Goal: Complete application form: Complete application form

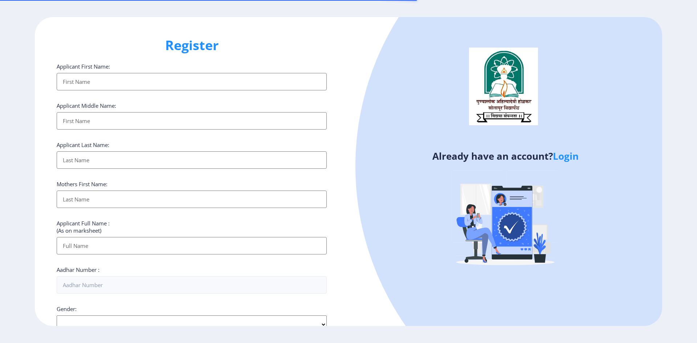
select select
click at [147, 89] on input "Applicant First Name:" at bounding box center [192, 81] width 270 height 17
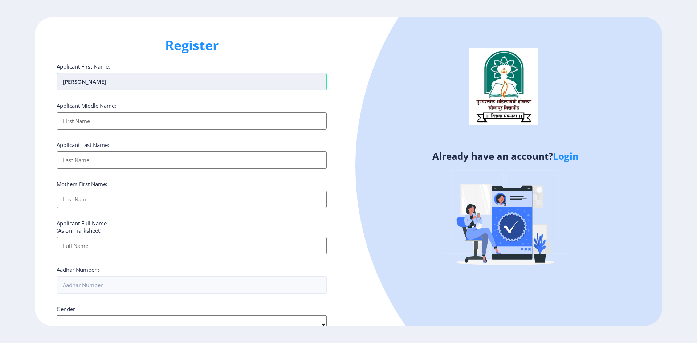
type input "[PERSON_NAME]"
type input "BHIMRAO"
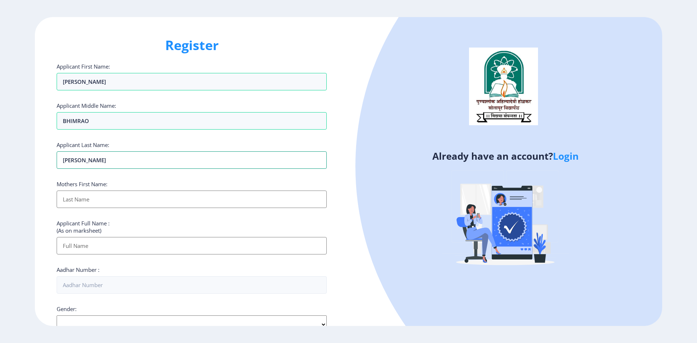
type input "[PERSON_NAME]"
click at [86, 202] on input "Applicant First Name:" at bounding box center [192, 199] width 270 height 17
type input "[PERSON_NAME]"
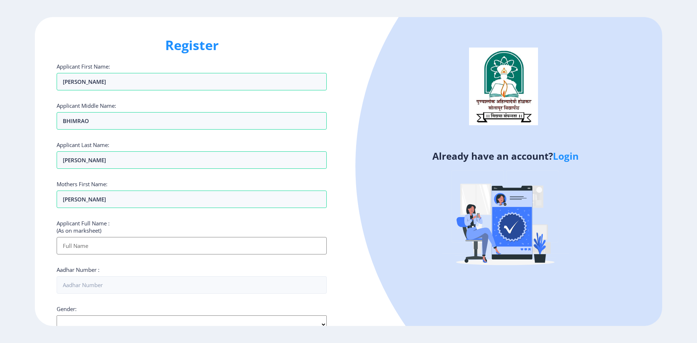
click at [130, 244] on input "Applicant First Name:" at bounding box center [192, 245] width 270 height 17
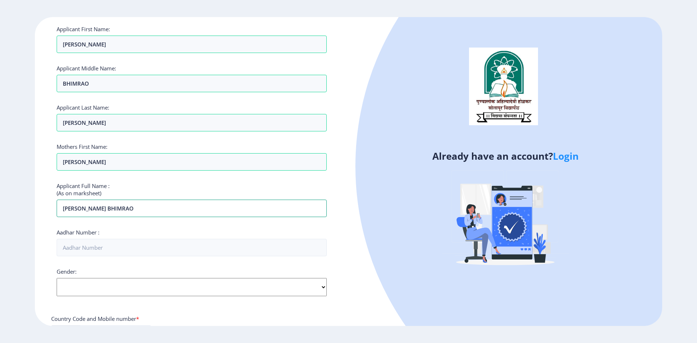
scroll to position [109, 0]
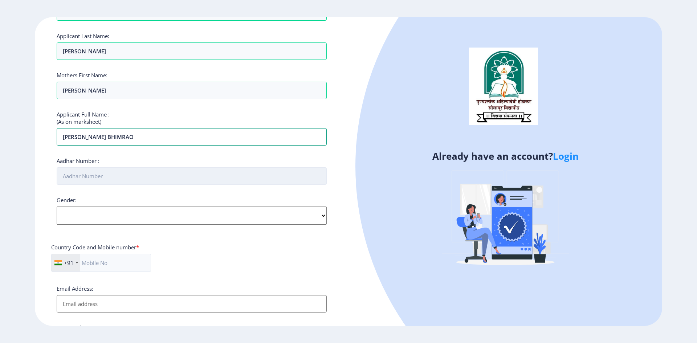
type input "[PERSON_NAME] BHIMRAO"
click at [300, 173] on input "Aadhar Number :" at bounding box center [192, 175] width 270 height 17
type input "707398516700"
click at [180, 222] on select "Select Gender [DEMOGRAPHIC_DATA] [DEMOGRAPHIC_DATA] Other" at bounding box center [192, 216] width 270 height 18
select select "[DEMOGRAPHIC_DATA]"
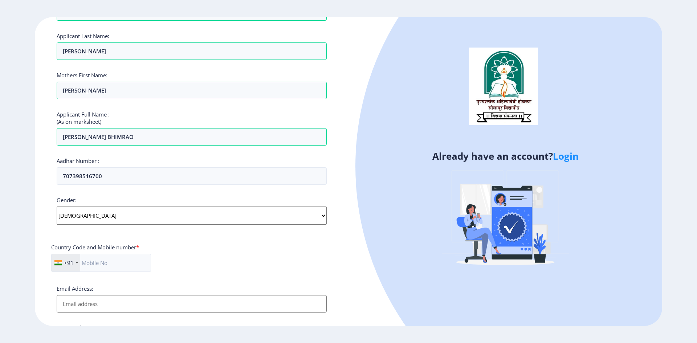
click at [57, 207] on select "Select Gender [DEMOGRAPHIC_DATA] [DEMOGRAPHIC_DATA] Other" at bounding box center [192, 216] width 270 height 18
click at [108, 272] on input "text" at bounding box center [101, 263] width 100 height 18
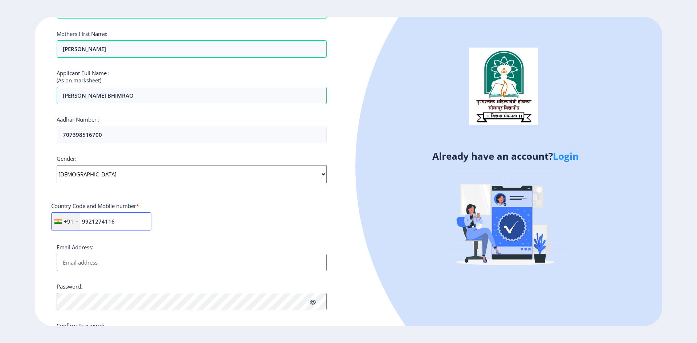
scroll to position [182, 0]
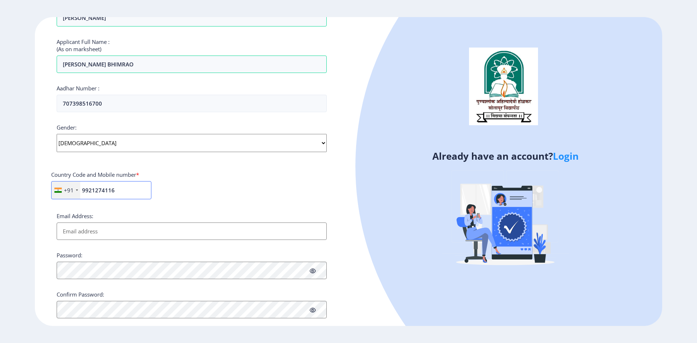
type input "9921274116"
click at [83, 233] on input "Email Address:" at bounding box center [192, 231] width 270 height 17
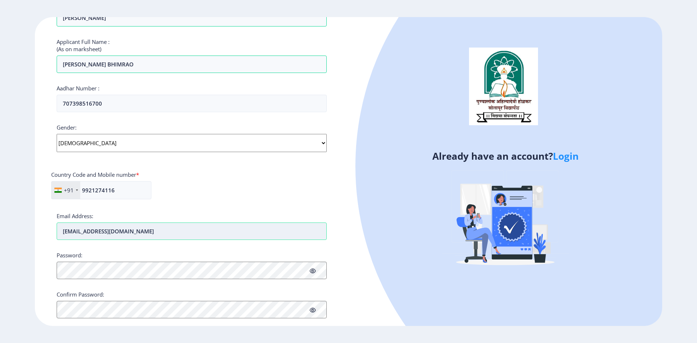
type input "[EMAIL_ADDRESS][DOMAIN_NAME]"
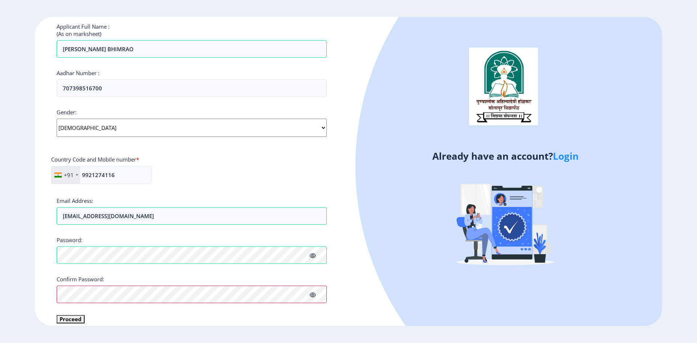
scroll to position [205, 0]
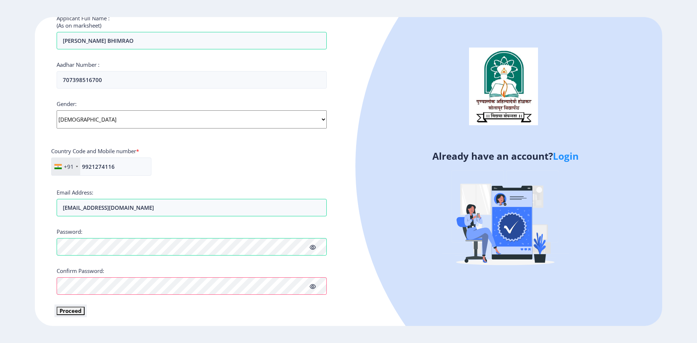
click at [68, 310] on button "Proceed" at bounding box center [71, 311] width 28 height 8
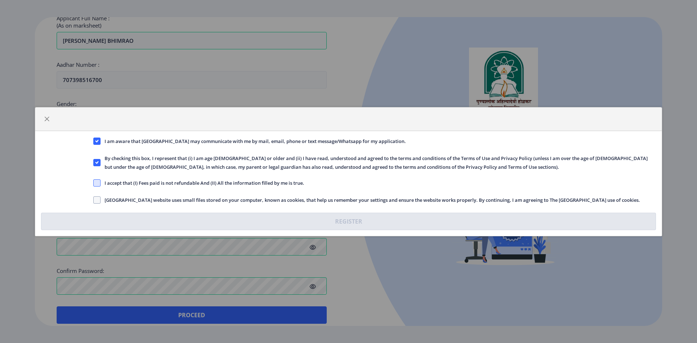
click at [100, 185] on span at bounding box center [96, 182] width 7 height 7
click at [94, 183] on input "I accept that (I) Fees paid is not refundable And (II) All the information fill…" at bounding box center [93, 183] width 0 height 0
checkbox input "true"
click at [101, 201] on span "[GEOGRAPHIC_DATA] website uses small files stored on your computer, known as co…" at bounding box center [371, 200] width 540 height 9
click at [94, 200] on input "[GEOGRAPHIC_DATA] website uses small files stored on your computer, known as co…" at bounding box center [93, 200] width 0 height 0
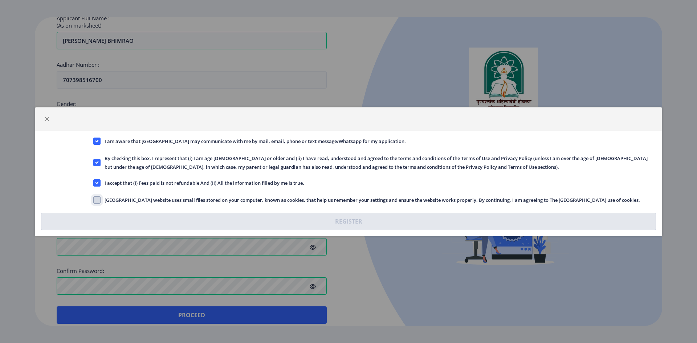
checkbox input "true"
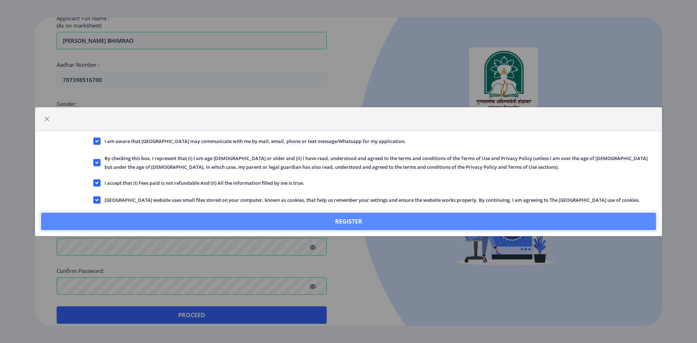
click at [339, 226] on button "Register" at bounding box center [348, 221] width 615 height 17
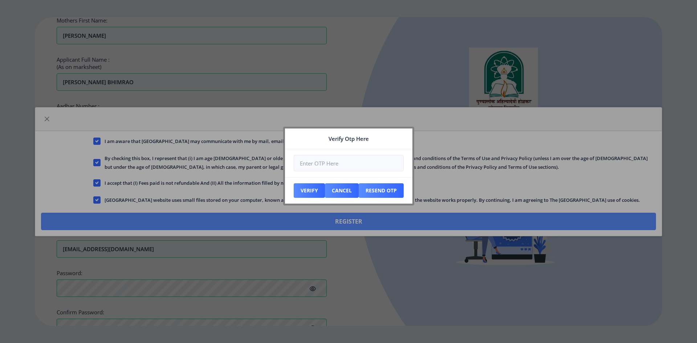
scroll to position [247, 0]
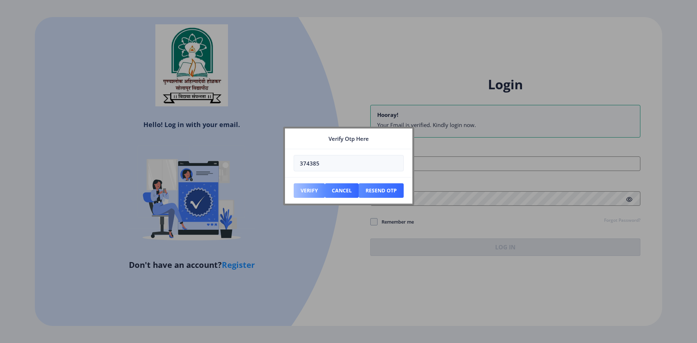
type input "374385"
click at [300, 192] on button "Verify" at bounding box center [309, 190] width 31 height 15
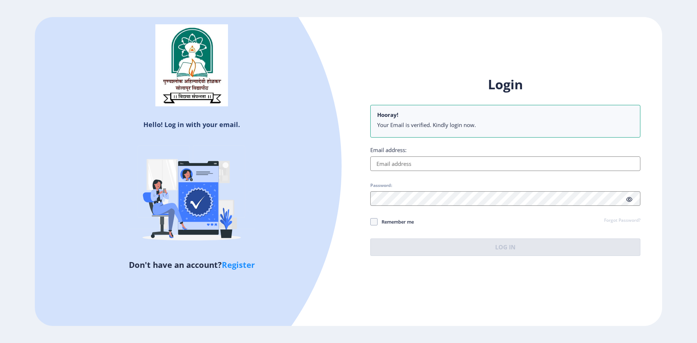
click at [436, 163] on input "Email address:" at bounding box center [505, 164] width 270 height 15
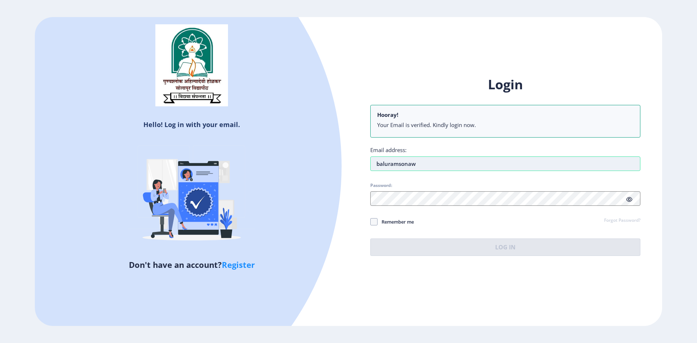
type input "[EMAIL_ADDRESS][DOMAIN_NAME]"
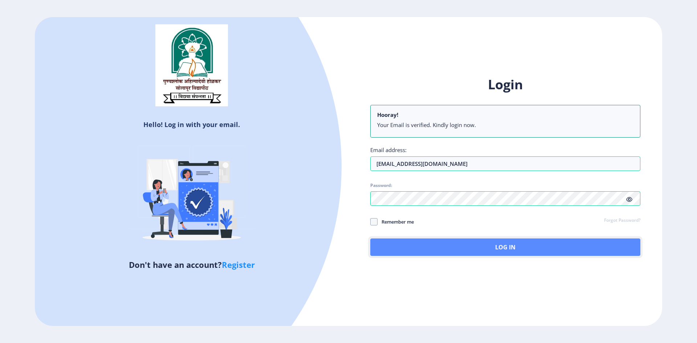
click at [489, 239] on button "Log In" at bounding box center [505, 247] width 270 height 17
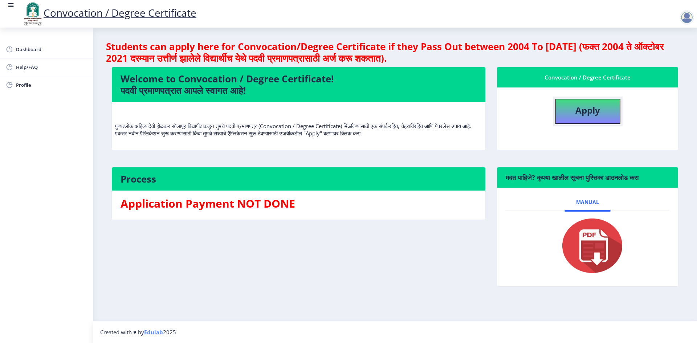
click at [600, 114] on b "Apply" at bounding box center [588, 110] width 25 height 12
select select
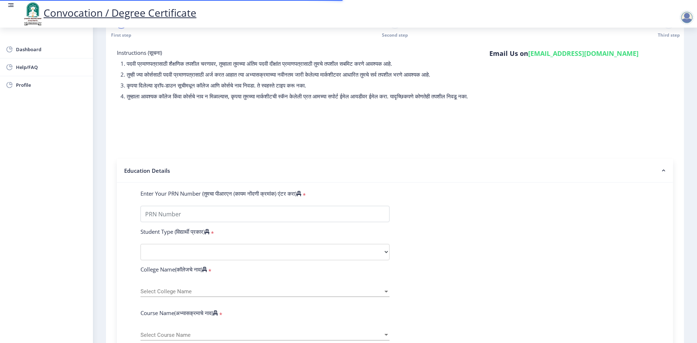
scroll to position [73, 0]
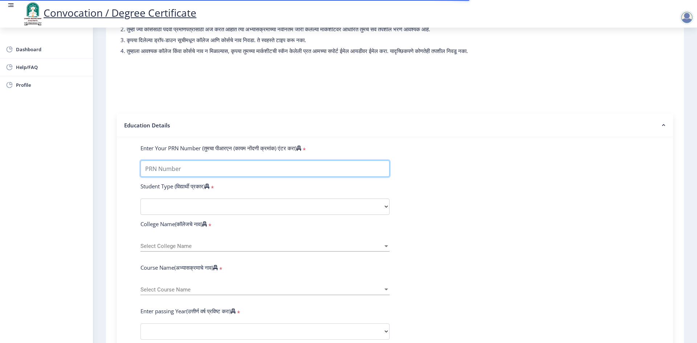
click at [177, 177] on input "Enter Your PRN Number (तुमचा पीआरएन (कायम नोंदणी क्रमांक) एंटर करा)" at bounding box center [265, 169] width 249 height 16
type input "0700001158"
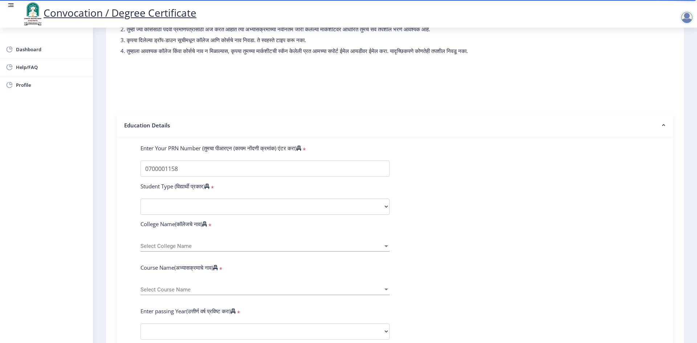
click at [459, 175] on form "Enter Your PRN Number (तुमचा पीआरएन (कायम नोंदणी क्रमांक) एंटर करा) * Student T…" at bounding box center [395, 337] width 520 height 385
click at [195, 213] on select "Select Student Type Regular External" at bounding box center [265, 207] width 249 height 16
select select "Regular"
click at [141, 206] on select "Select Student Type Regular External" at bounding box center [265, 207] width 249 height 16
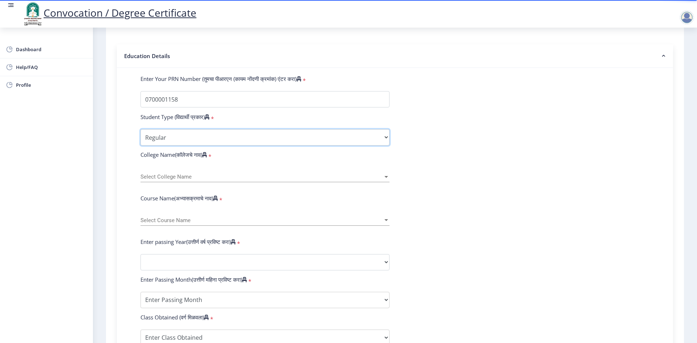
scroll to position [145, 0]
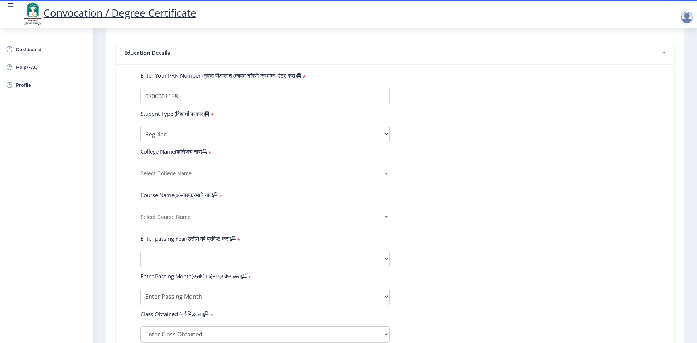
click at [202, 177] on span "Select College Name" at bounding box center [262, 174] width 243 height 6
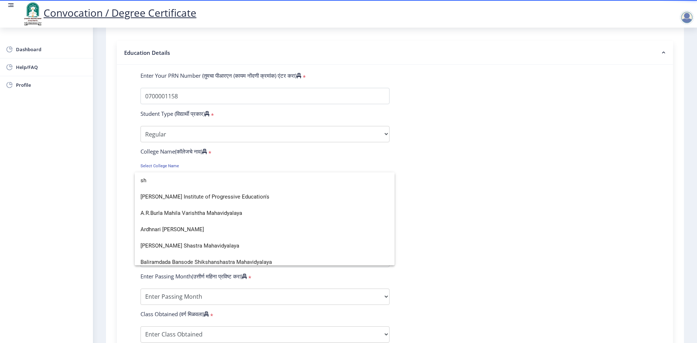
type input "s"
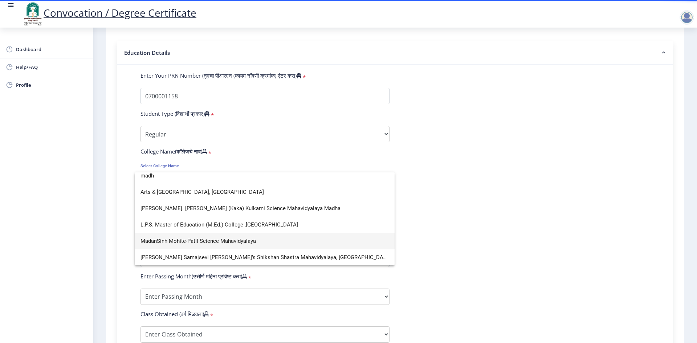
scroll to position [0, 0]
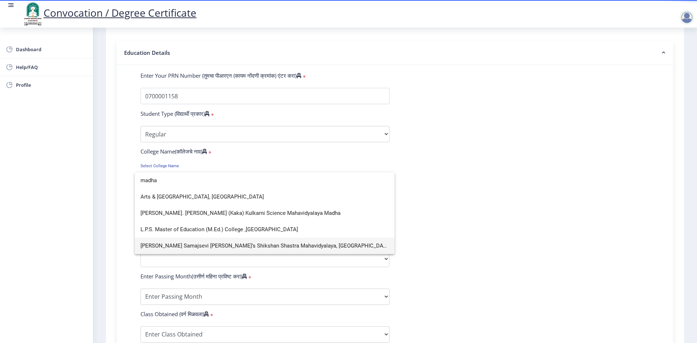
type input "madha"
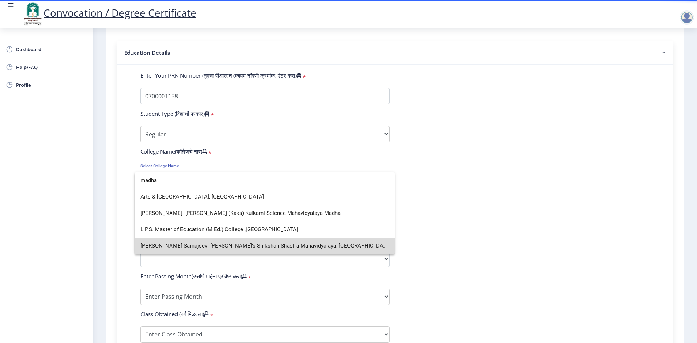
click at [323, 247] on span "[PERSON_NAME] Samajsevi [PERSON_NAME]’s Shikshan Shastra Mahavidyalaya, [GEOGRA…" at bounding box center [265, 246] width 248 height 16
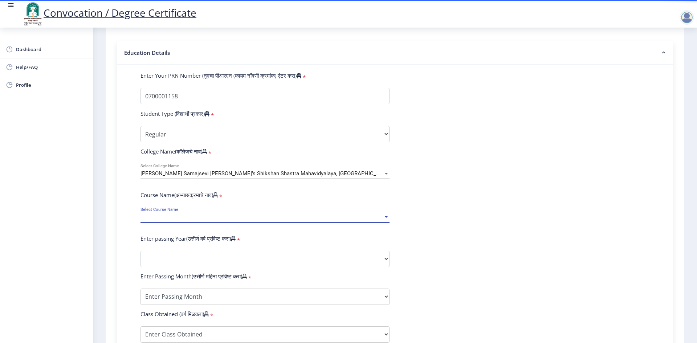
click at [191, 220] on span "Select Course Name" at bounding box center [262, 217] width 243 height 6
type input "b"
type input "B.Ed"
click at [463, 238] on div at bounding box center [348, 171] width 697 height 343
click at [199, 223] on div "Select Course Name Select Course Name" at bounding box center [265, 214] width 249 height 15
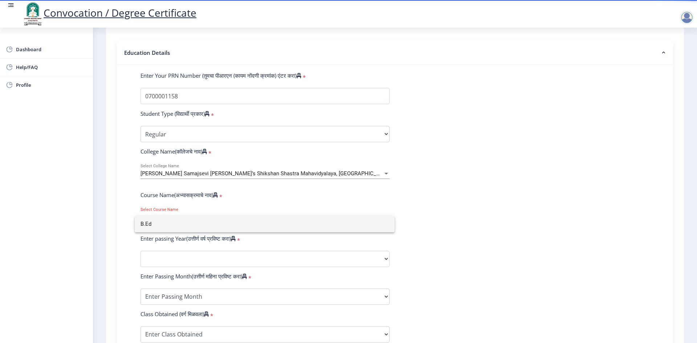
drag, startPoint x: 454, startPoint y: 201, endPoint x: 439, endPoint y: 204, distance: 14.8
click at [454, 201] on div at bounding box center [348, 171] width 697 height 343
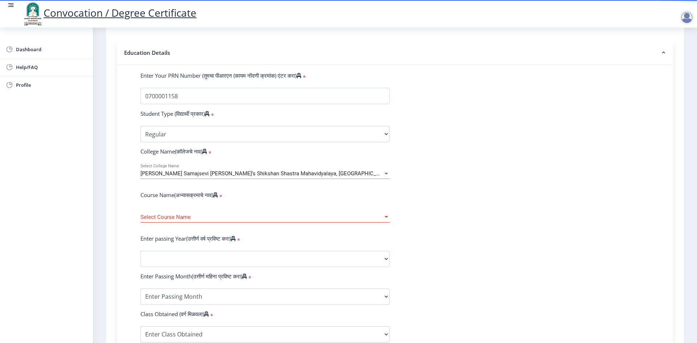
click at [365, 220] on span "Select Course Name" at bounding box center [262, 217] width 243 height 6
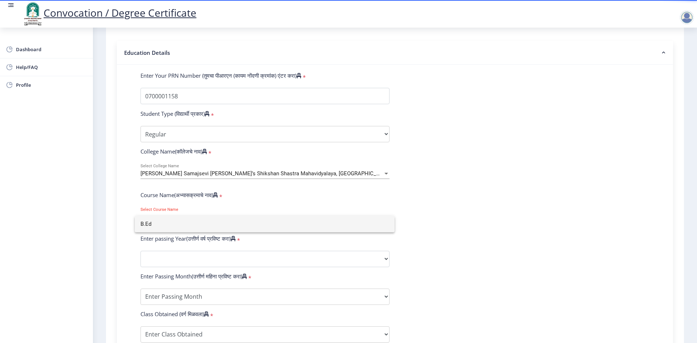
click at [151, 226] on input "B.Ed" at bounding box center [265, 224] width 248 height 16
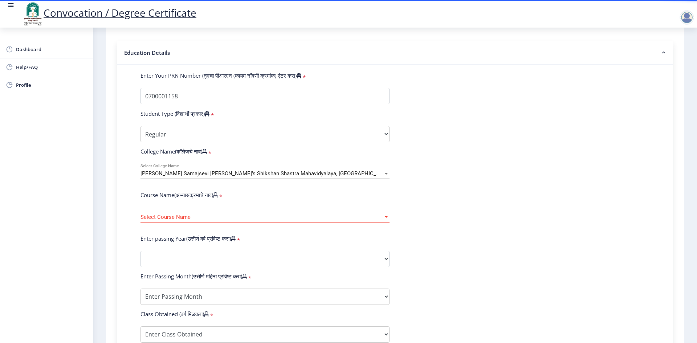
drag, startPoint x: 420, startPoint y: 188, endPoint x: 413, endPoint y: 192, distance: 8.4
click at [419, 188] on form "Enter Your PRN Number (तुमचा पीआरएन (कायम नोंदणी क्रमांक) एंटर करा) * Student T…" at bounding box center [395, 264] width 520 height 385
click at [202, 199] on label "Course Name(अभ्यासक्रमाचे नाव)" at bounding box center [179, 194] width 77 height 7
click at [194, 220] on span "Select Course Name" at bounding box center [262, 217] width 243 height 6
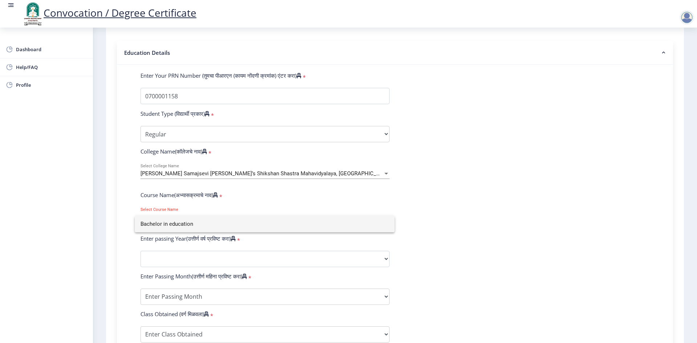
click at [210, 226] on input "Bachelor in education" at bounding box center [265, 224] width 248 height 16
type input "Bachelor in education"
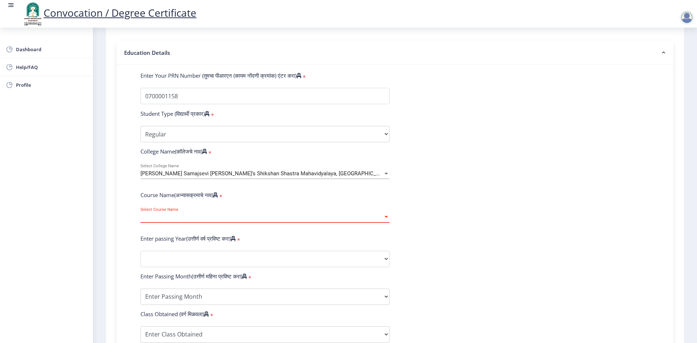
click at [208, 220] on span "Select Course Name" at bounding box center [262, 217] width 243 height 6
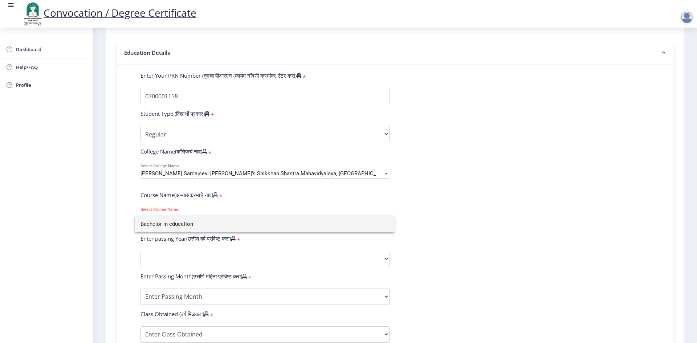
drag, startPoint x: 208, startPoint y: 228, endPoint x: 263, endPoint y: 227, distance: 54.5
click at [211, 228] on input "Bachelor in education" at bounding box center [265, 224] width 248 height 16
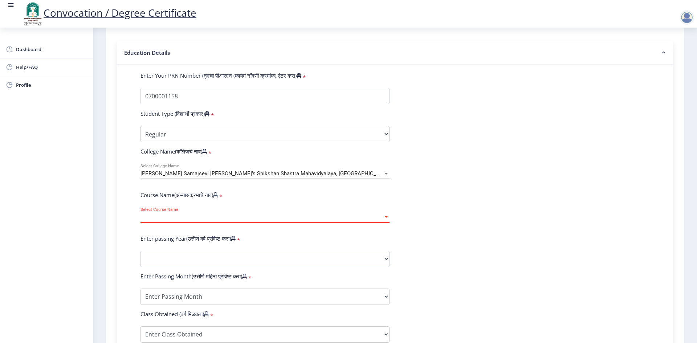
click at [482, 226] on form "Enter Your PRN Number (तुमचा पीआरएन (कायम नोंदणी क्रमांक) एंटर करा) * Student T…" at bounding box center [395, 264] width 520 height 385
click at [394, 226] on div "Select Course Name Select Course Name" at bounding box center [265, 218] width 260 height 22
click at [388, 226] on div "Select Course Name Select Course Name" at bounding box center [265, 218] width 260 height 22
click at [282, 245] on div "Enter passing Year(उत्तीर्ण वर्ष प्रविष्ट करा) *" at bounding box center [265, 240] width 260 height 10
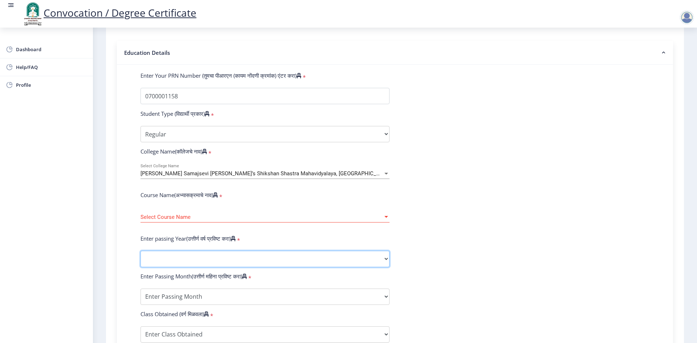
drag, startPoint x: 221, startPoint y: 264, endPoint x: 217, endPoint y: 267, distance: 5.4
click at [221, 264] on select "2025 2024 2023 2022 2021 2020 2019 2018 2017 2016 2015 2014 2013 2012 2011 2010…" at bounding box center [265, 259] width 249 height 16
select select "2007"
click at [141, 258] on select "2025 2024 2023 2022 2021 2020 2019 2018 2017 2016 2015 2014 2013 2012 2011 2010…" at bounding box center [265, 259] width 249 height 16
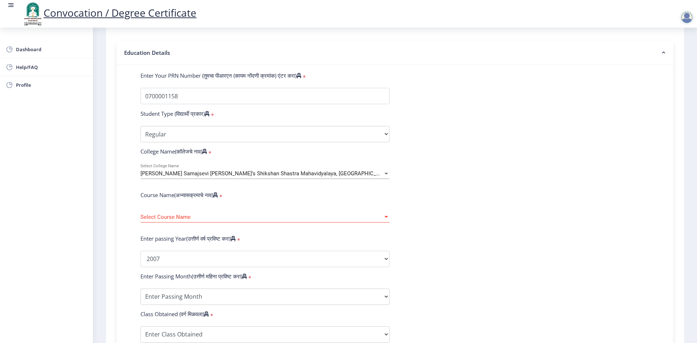
click at [158, 220] on span "Select Course Name" at bounding box center [262, 217] width 243 height 6
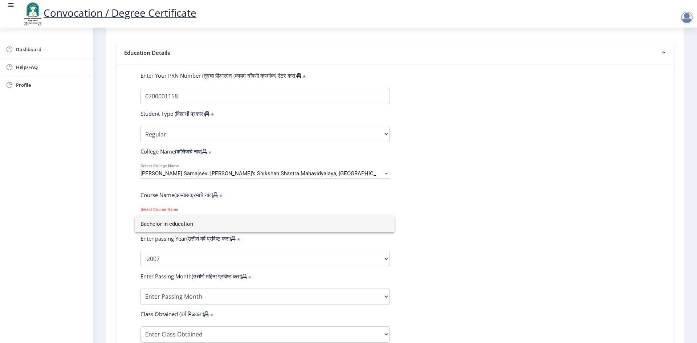
click at [151, 227] on input "Bachelor in education" at bounding box center [265, 224] width 248 height 16
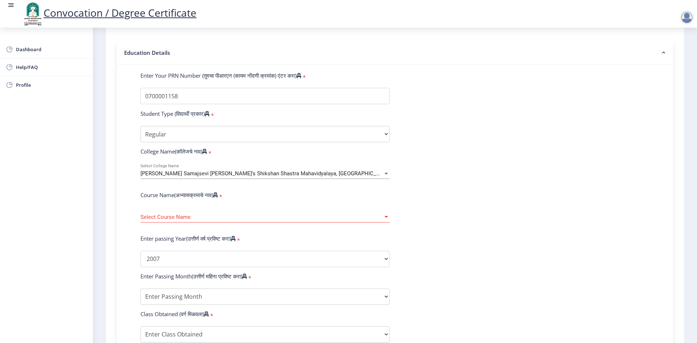
click at [503, 206] on form "Enter Your PRN Number (तुमचा पीआरएन (कायम नोंदणी क्रमांक) एंटर करा) * Student T…" at bounding box center [395, 264] width 520 height 385
click at [215, 199] on label "Course Name(अभ्यासक्रमाचे नाव)" at bounding box center [179, 194] width 77 height 7
click at [269, 220] on span "Select Course Name" at bounding box center [262, 217] width 243 height 6
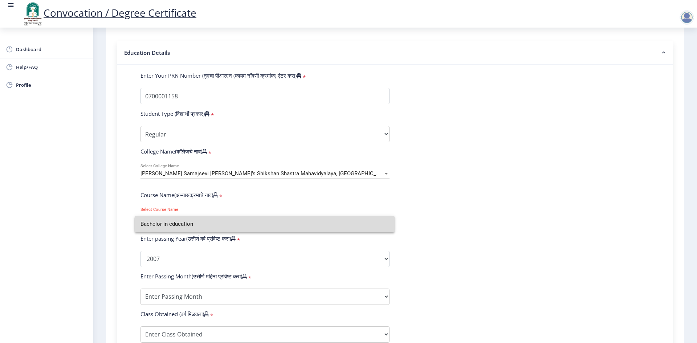
drag, startPoint x: 241, startPoint y: 227, endPoint x: 117, endPoint y: 227, distance: 124.2
click at [118, 227] on div "Bachelor in education" at bounding box center [348, 171] width 697 height 343
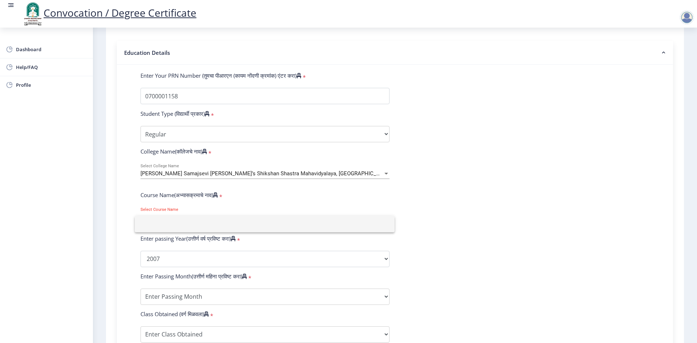
click at [489, 214] on div at bounding box center [348, 171] width 697 height 343
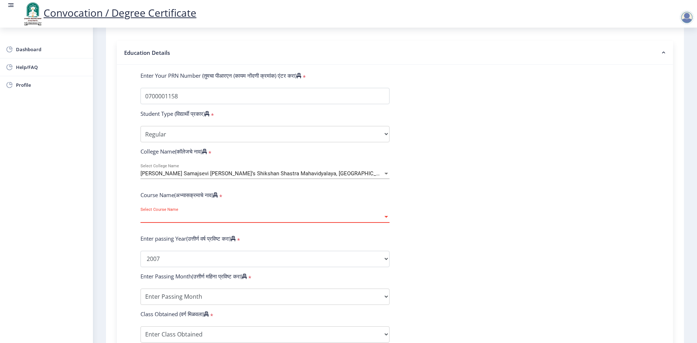
click at [386, 218] on div at bounding box center [387, 217] width 4 height 2
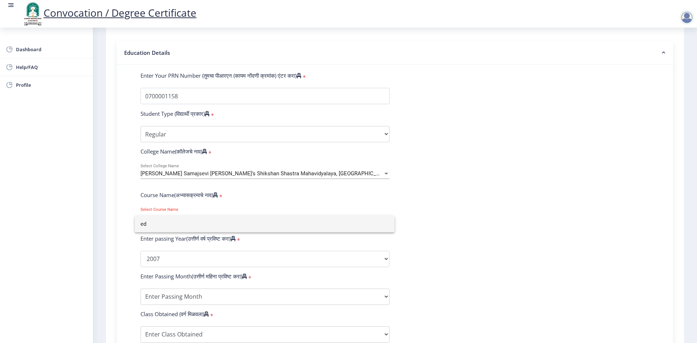
type input "e"
click at [401, 237] on div at bounding box center [348, 171] width 697 height 343
click at [283, 305] on div at bounding box center [348, 171] width 697 height 343
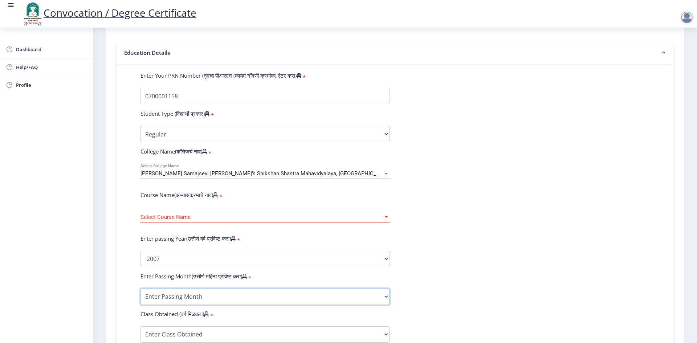
click at [265, 302] on select "Enter Passing Month March April May October November December" at bounding box center [265, 297] width 249 height 16
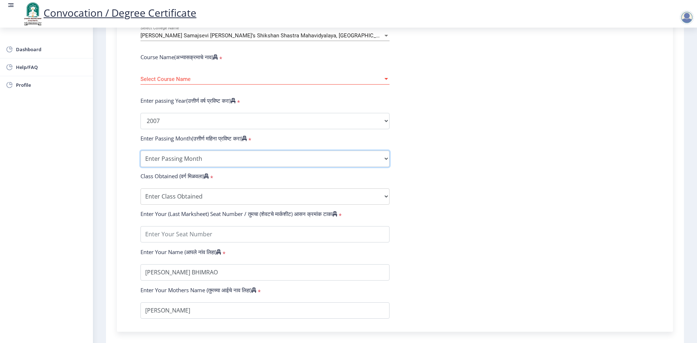
scroll to position [291, 0]
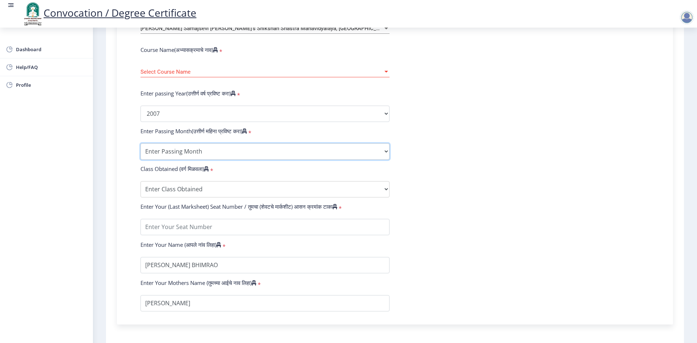
click at [304, 160] on select "Enter Passing Month March April May October November December" at bounding box center [265, 151] width 249 height 16
click at [404, 207] on form "Enter Your PRN Number (तुमचा पीआरएन (कायम नोंदणी क्रमांक) एंटर करा) * Student T…" at bounding box center [395, 119] width 520 height 385
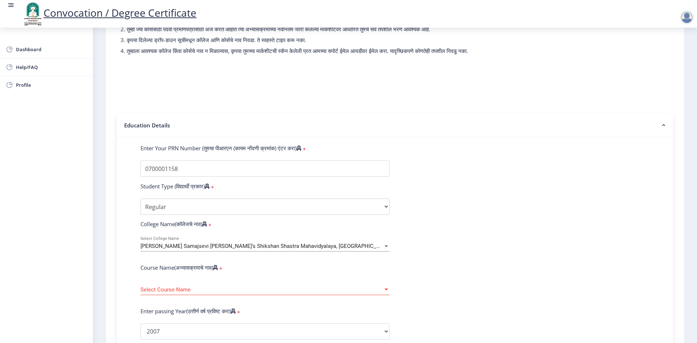
scroll to position [0, 0]
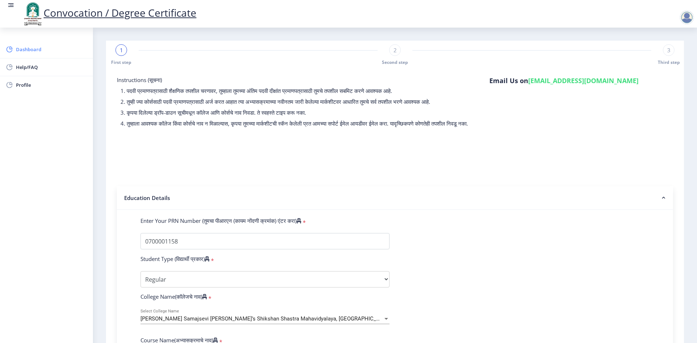
click at [22, 50] on span "Dashboard" at bounding box center [51, 49] width 71 height 9
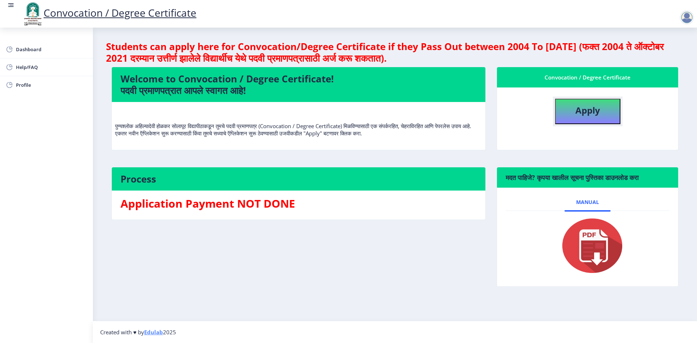
click at [594, 118] on button "Apply" at bounding box center [587, 111] width 65 height 25
select select
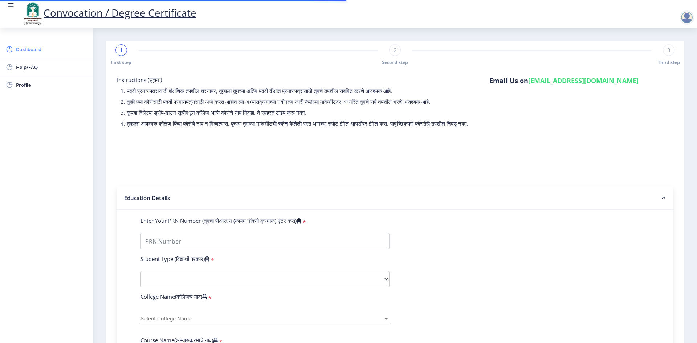
click at [30, 50] on span "Dashboard" at bounding box center [51, 49] width 71 height 9
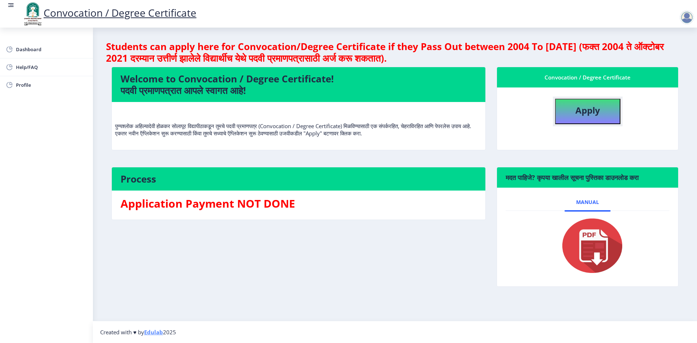
click at [615, 106] on button "Apply" at bounding box center [587, 111] width 65 height 25
select select
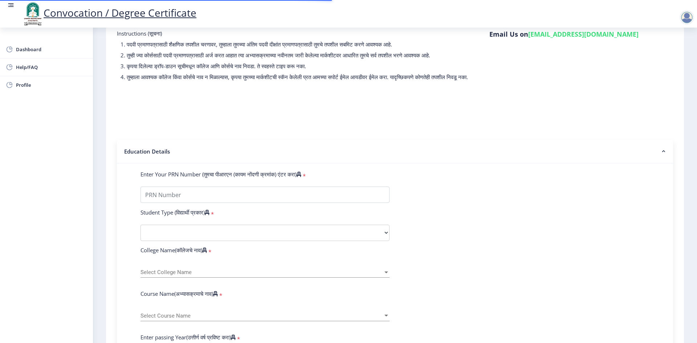
scroll to position [145, 0]
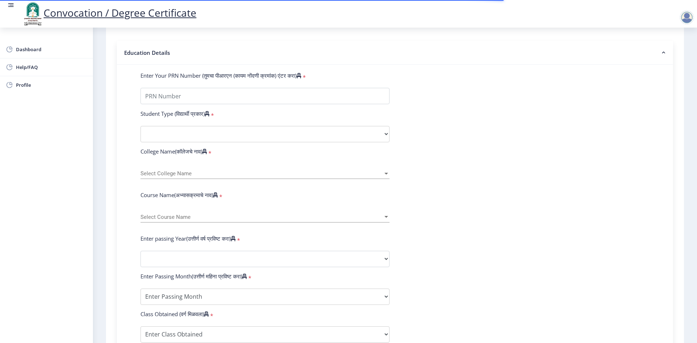
click at [200, 177] on span "Select College Name" at bounding box center [262, 174] width 243 height 6
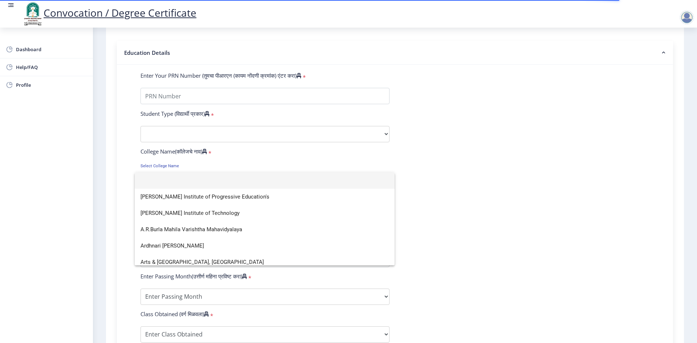
type input "t"
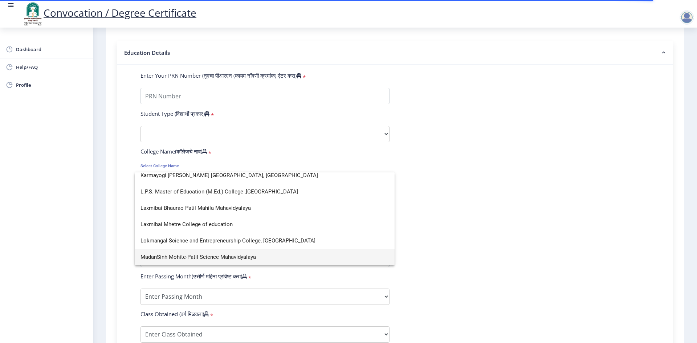
scroll to position [5, 0]
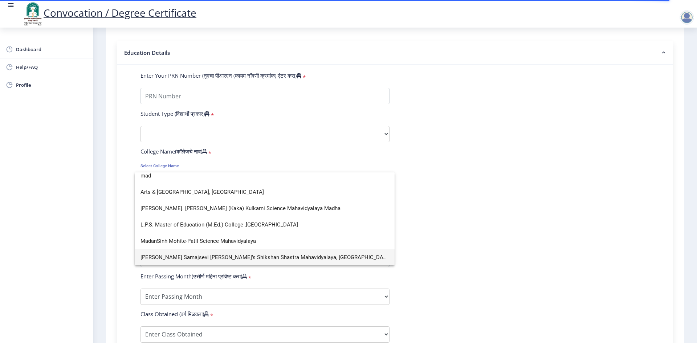
type input "mad"
click at [210, 256] on span "[PERSON_NAME] Samajsevi [PERSON_NAME]’s Shikshan Shastra Mahavidyalaya, [GEOGRA…" at bounding box center [265, 257] width 248 height 16
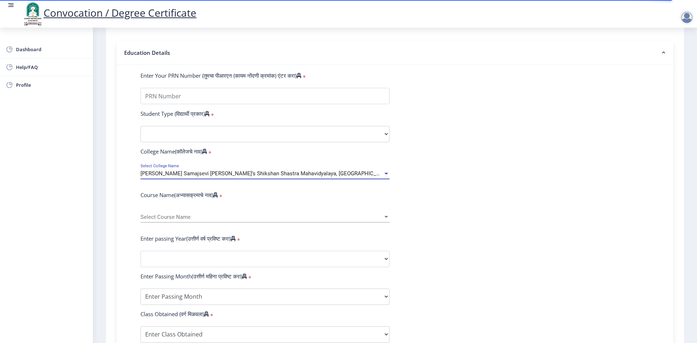
scroll to position [5, 0]
click at [178, 220] on span "Select Course Name" at bounding box center [262, 217] width 243 height 6
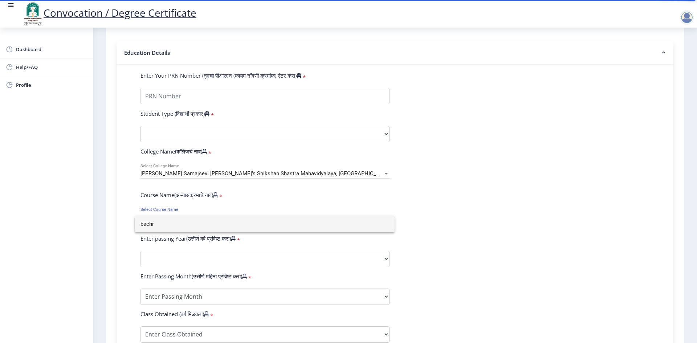
type input "bachr"
click at [531, 225] on div at bounding box center [348, 171] width 697 height 343
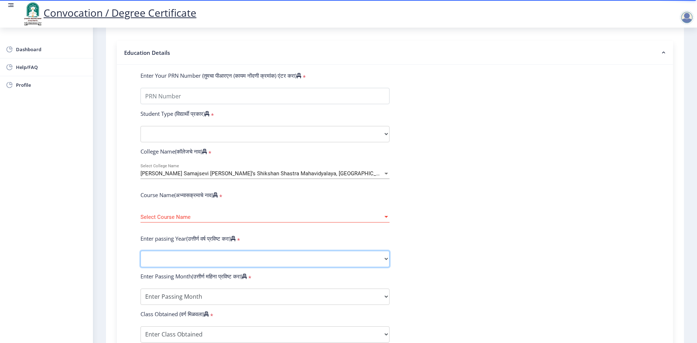
click at [253, 260] on select "2025 2024 2023 2022 2021 2020 2019 2018 2017 2016 2015 2014 2013 2012 2011 2010…" at bounding box center [265, 259] width 249 height 16
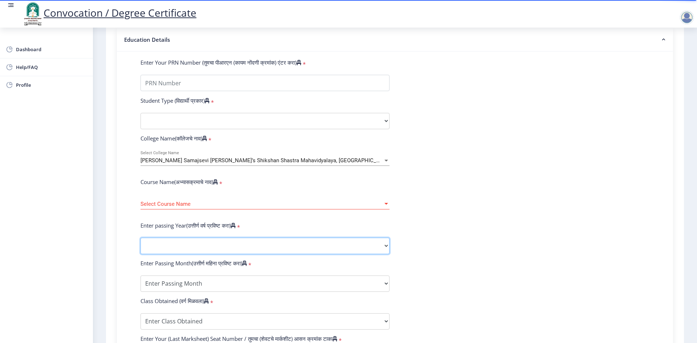
scroll to position [182, 0]
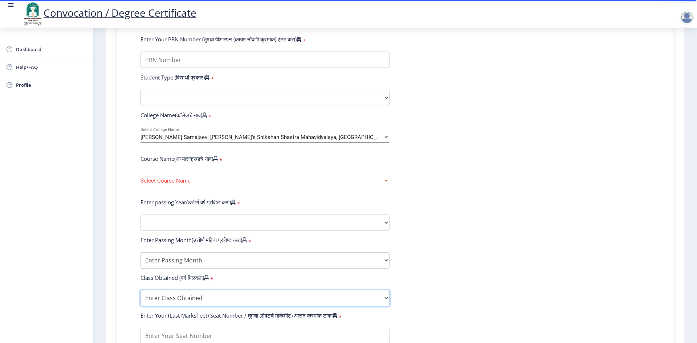
click at [215, 297] on form "Enter Your PRN Number (तुमचा पीआरएन (कायम नोंदणी क्रमांक) एंटर करा) * Student T…" at bounding box center [395, 228] width 520 height 385
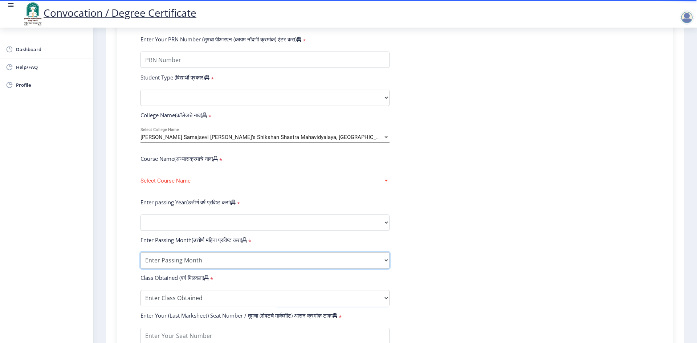
drag, startPoint x: 304, startPoint y: 267, endPoint x: 301, endPoint y: 268, distance: 3.7
click at [304, 267] on select "Enter Passing Month March April May October November December" at bounding box center [265, 260] width 249 height 16
click at [436, 232] on form "Enter Your PRN Number (तुमचा पीआरएन (कायम नोंदणी क्रमांक) एंटर करा) * Student T…" at bounding box center [395, 228] width 520 height 385
click at [353, 184] on div "Select Course Name Select Course Name" at bounding box center [265, 178] width 249 height 15
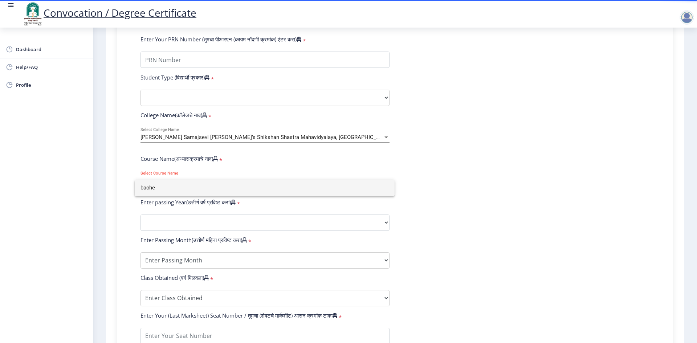
type input "bache"
drag, startPoint x: 456, startPoint y: 162, endPoint x: 454, endPoint y: 192, distance: 29.8
click at [456, 163] on div at bounding box center [348, 171] width 697 height 343
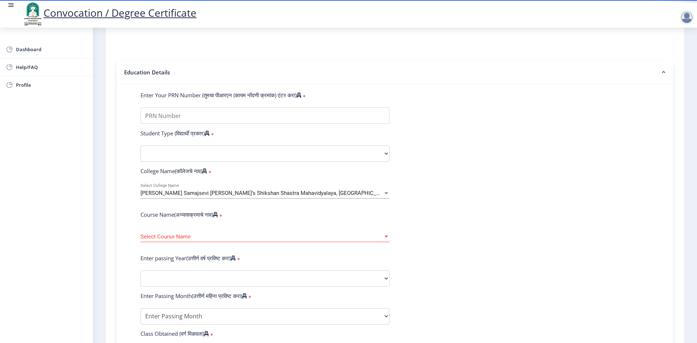
scroll to position [0, 0]
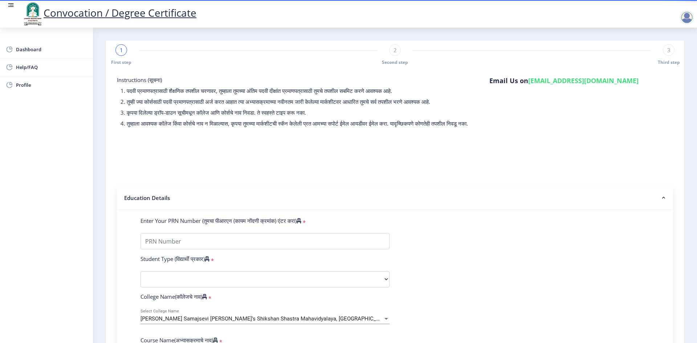
click at [687, 19] on div at bounding box center [687, 17] width 15 height 15
click at [671, 58] on span "Log out" at bounding box center [668, 56] width 46 height 9
